Goal: Find specific page/section: Find specific page/section

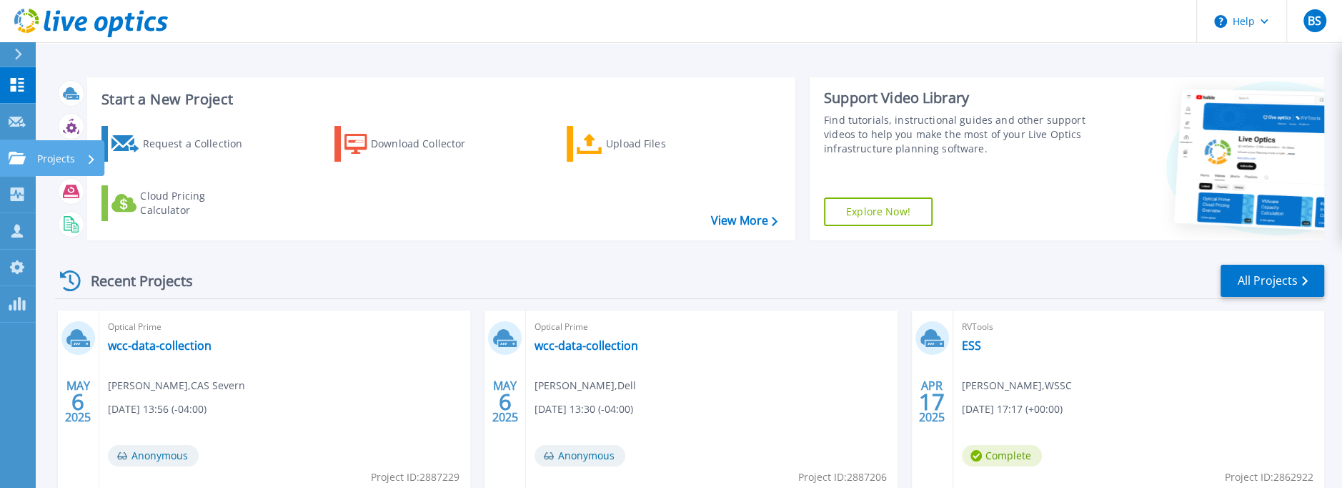
click at [45, 152] on p "Projects" at bounding box center [56, 158] width 38 height 37
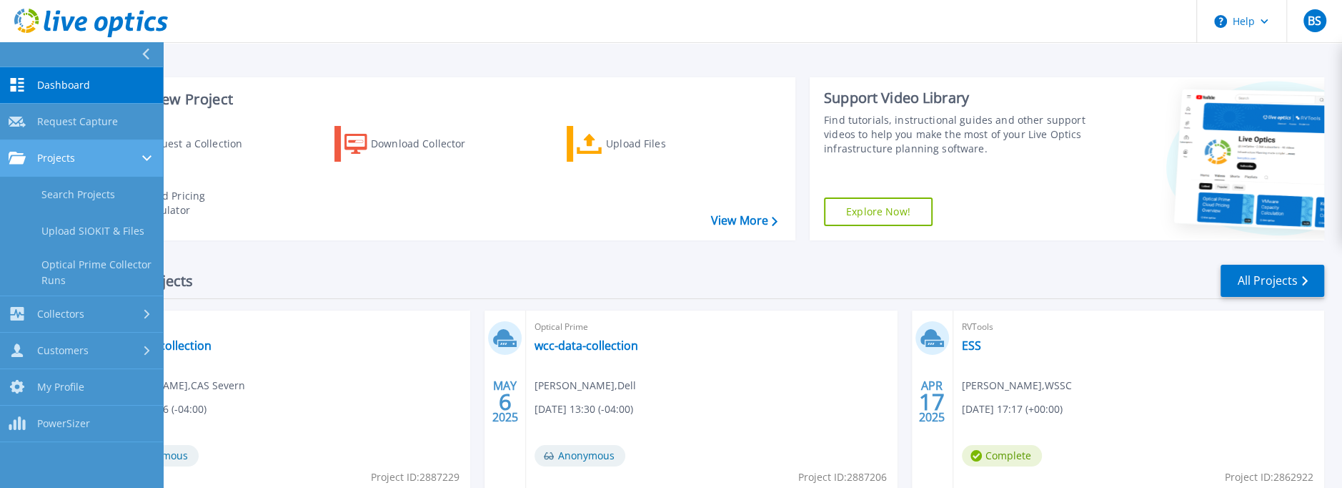
click at [42, 153] on span "Projects" at bounding box center [56, 158] width 38 height 13
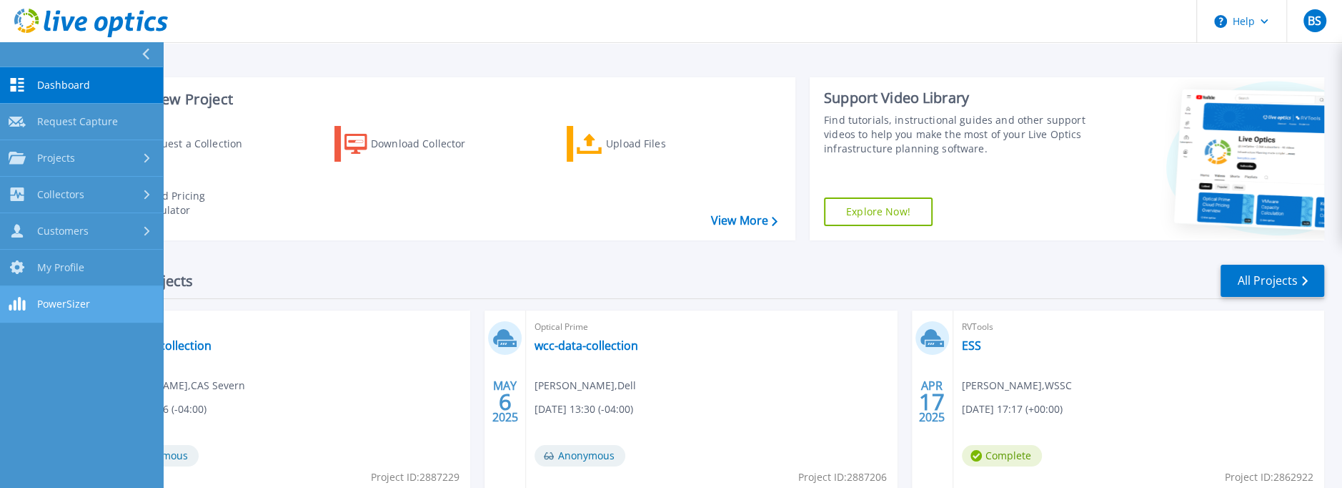
click at [64, 300] on span "PowerSizer" at bounding box center [63, 303] width 53 height 13
click at [49, 84] on span "Dashboard" at bounding box center [63, 85] width 53 height 13
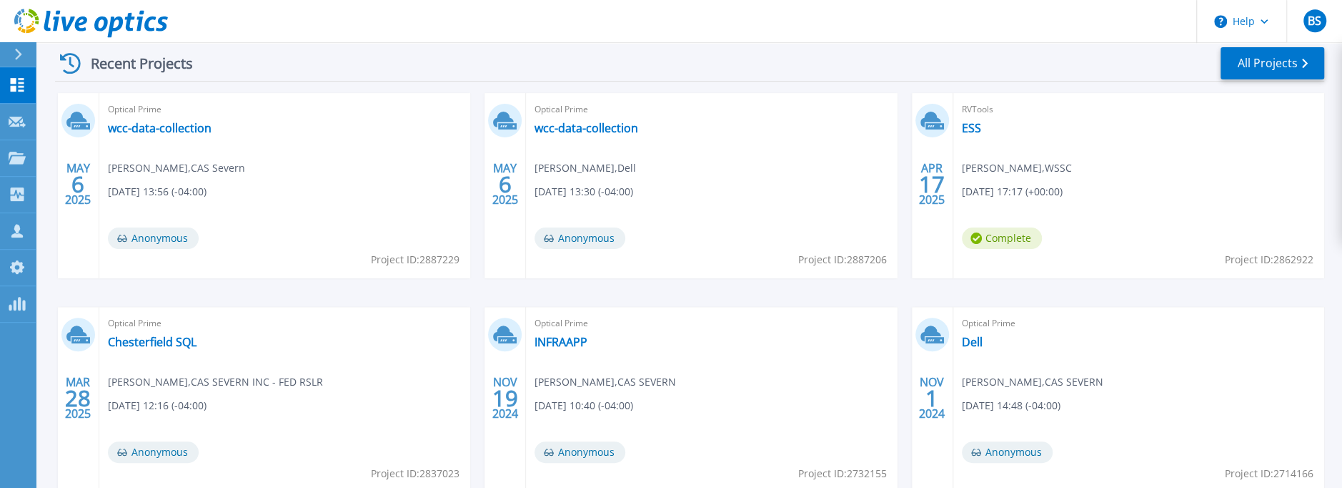
scroll to position [226, 0]
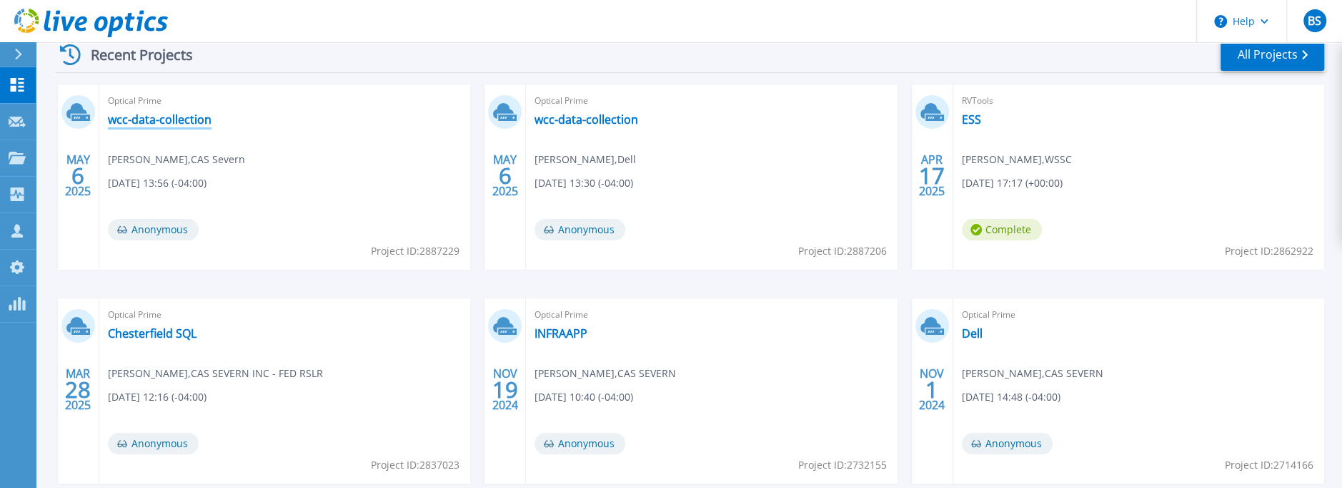
click at [184, 124] on link "wcc-data-collection" at bounding box center [160, 119] width 104 height 14
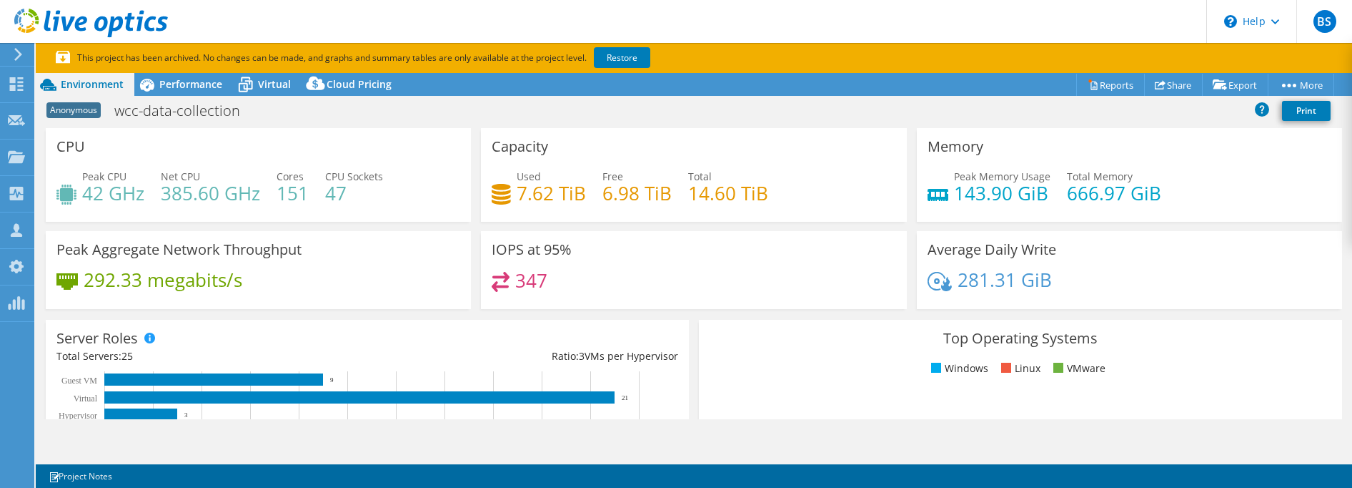
select select "USD"
click at [179, 85] on span "Performance" at bounding box center [190, 84] width 63 height 14
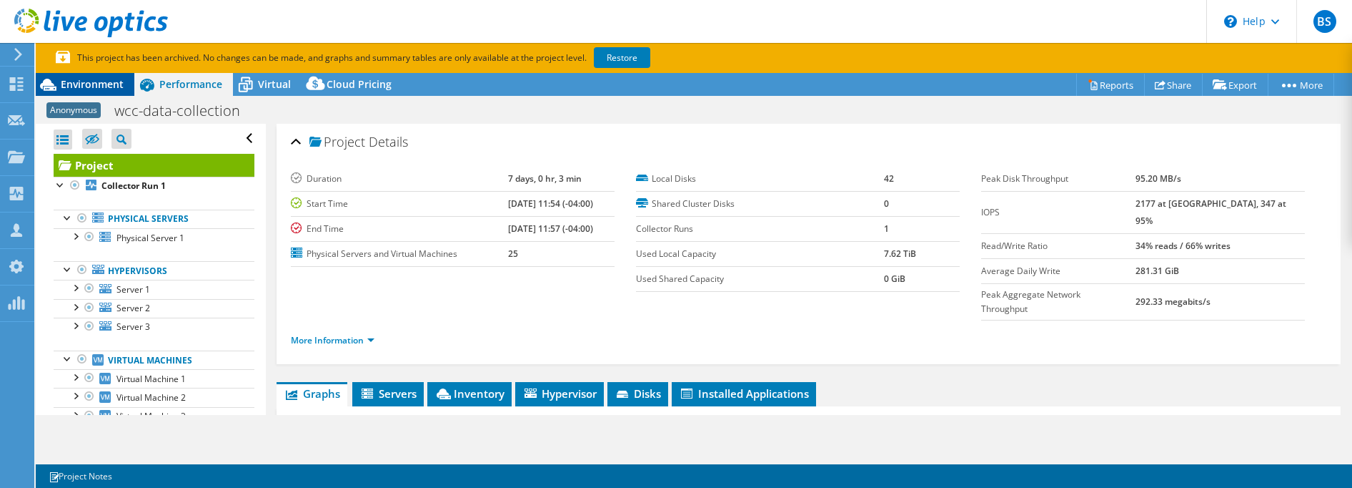
click at [97, 83] on span "Environment" at bounding box center [92, 84] width 63 height 14
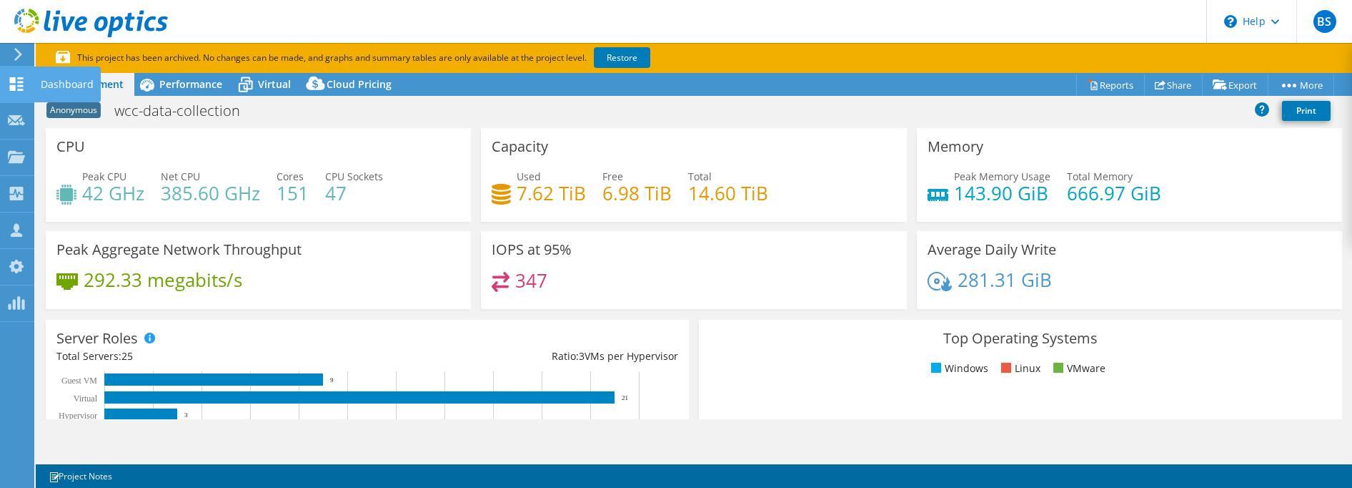
click at [14, 86] on use at bounding box center [17, 84] width 14 height 14
